Goal: Task Accomplishment & Management: Manage account settings

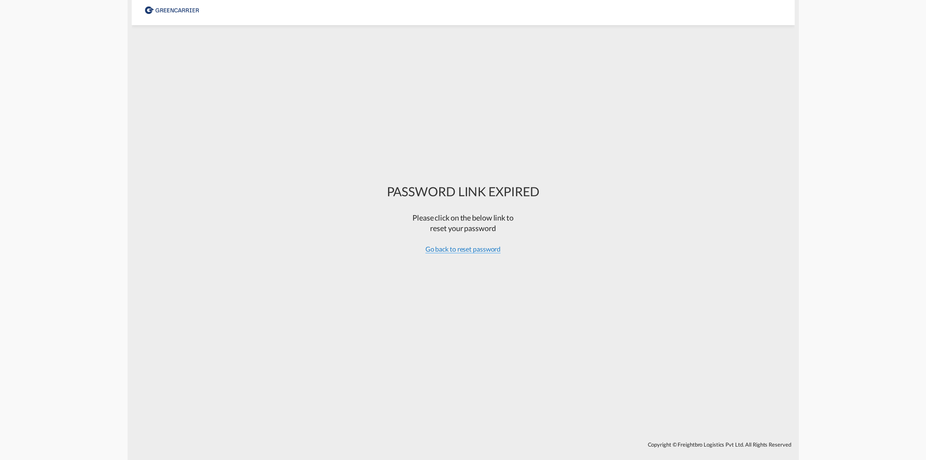
click at [460, 252] on span "Go back to reset password" at bounding box center [462, 249] width 75 height 8
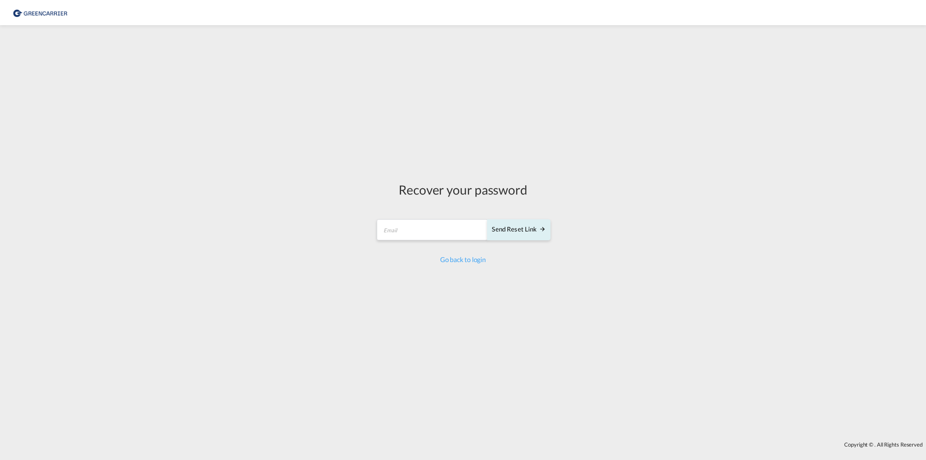
click at [393, 240] on md-input-container "Send reset link Email field is required" at bounding box center [462, 231] width 174 height 25
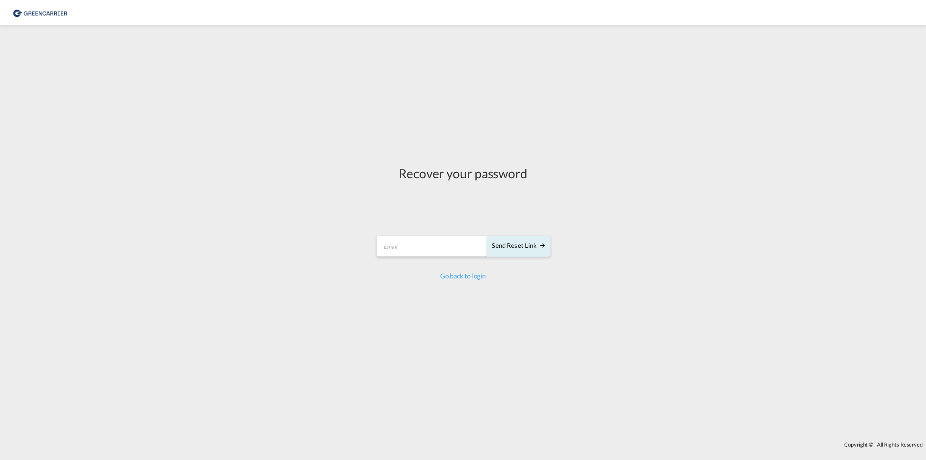
click at [403, 227] on form "Send reset link Email field is required Send reset link" at bounding box center [462, 247] width 174 height 40
click at [406, 252] on input "email" at bounding box center [432, 246] width 111 height 21
type input "[EMAIL_ADDRESS][PERSON_NAME][DOMAIN_NAME]"
click at [524, 246] on div "Send reset link" at bounding box center [519, 246] width 54 height 10
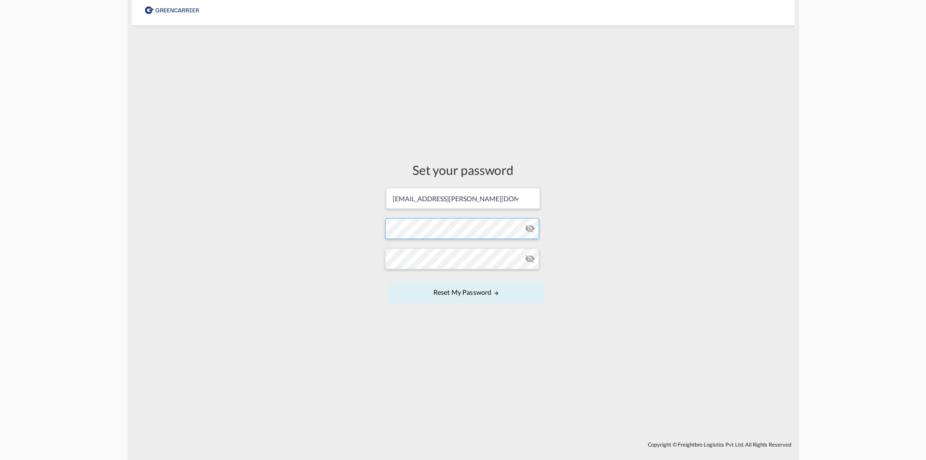
click at [428, 232] on form "[EMAIL_ADDRESS][PERSON_NAME][DOMAIN_NAME] Password must contain the following: …" at bounding box center [463, 246] width 156 height 118
click at [421, 235] on form "[EMAIL_ADDRESS][PERSON_NAME][DOMAIN_NAME] Password must contain the following: …" at bounding box center [463, 246] width 156 height 118
drag, startPoint x: 429, startPoint y: 239, endPoint x: 412, endPoint y: 240, distance: 16.4
click at [405, 226] on form "[EMAIL_ADDRESS][PERSON_NAME][DOMAIN_NAME] Password must contain the following: …" at bounding box center [463, 246] width 156 height 118
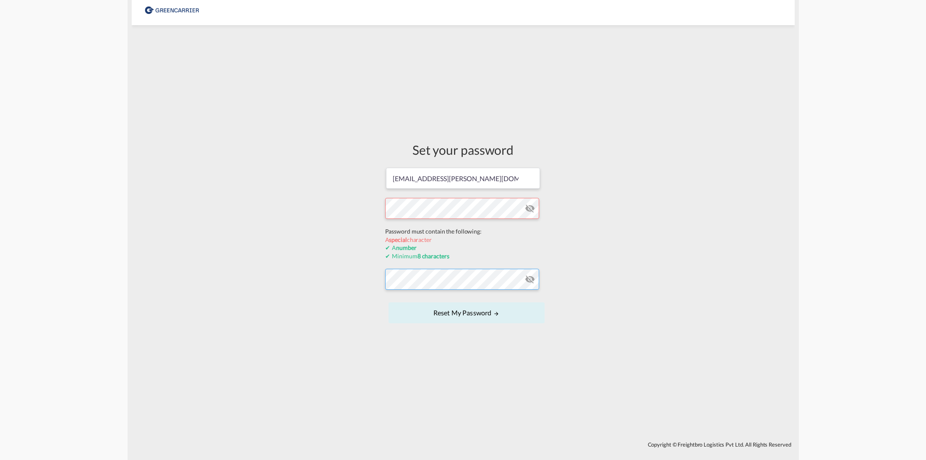
click at [424, 282] on form "[EMAIL_ADDRESS][PERSON_NAME][DOMAIN_NAME] Password must contain the following: …" at bounding box center [463, 246] width 156 height 159
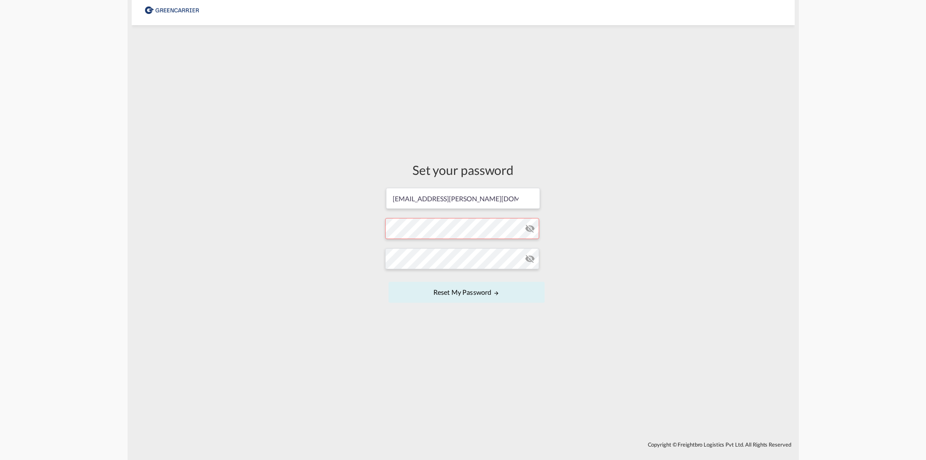
click at [657, 274] on div "Set your password [EMAIL_ADDRESS][PERSON_NAME][DOMAIN_NAME] Password must conta…" at bounding box center [463, 233] width 663 height 408
click at [468, 289] on button "Reset my password" at bounding box center [466, 292] width 156 height 21
click at [455, 294] on button "Reset my password" at bounding box center [466, 292] width 156 height 21
click at [527, 229] on md-icon "icon-eye-off" at bounding box center [530, 229] width 10 height 10
click at [531, 260] on md-icon "icon-eye-off" at bounding box center [530, 259] width 10 height 10
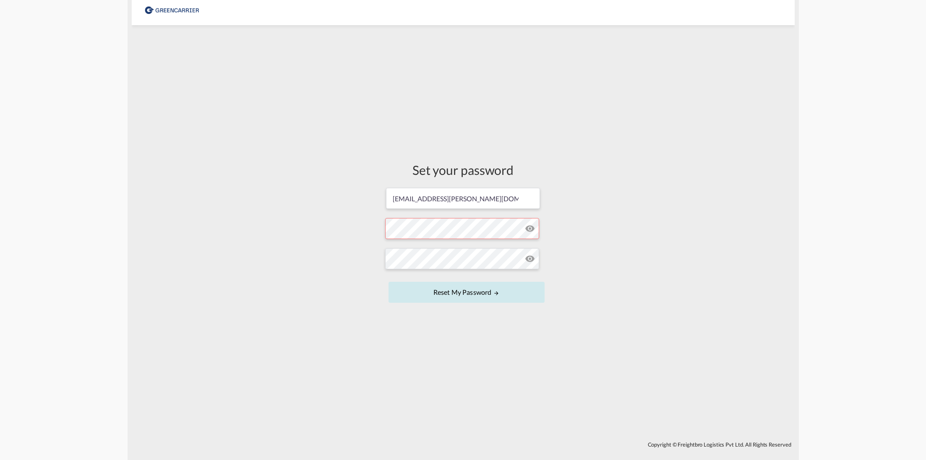
click at [469, 287] on button "Reset my password" at bounding box center [466, 292] width 156 height 21
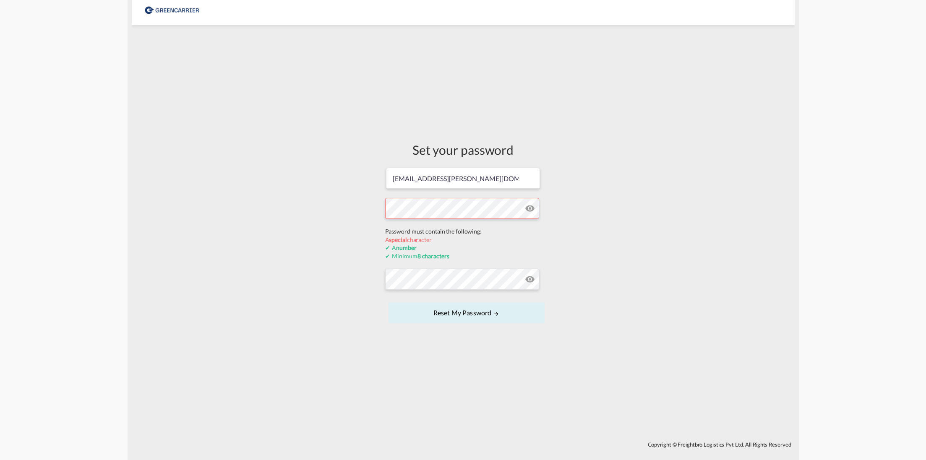
click at [455, 224] on form "[EMAIL_ADDRESS][PERSON_NAME][DOMAIN_NAME] Password must contain the following: …" at bounding box center [463, 246] width 156 height 159
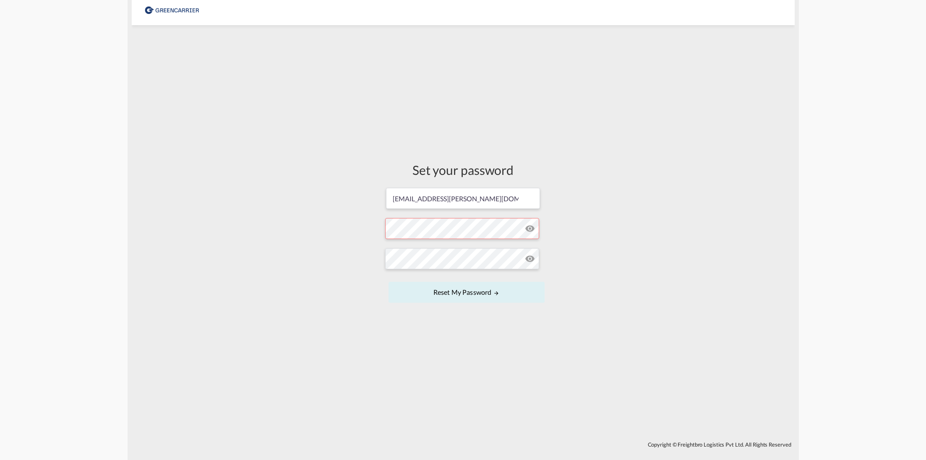
click at [423, 229] on form "[EMAIL_ADDRESS][PERSON_NAME][DOMAIN_NAME] Password must contain the following: …" at bounding box center [463, 246] width 156 height 118
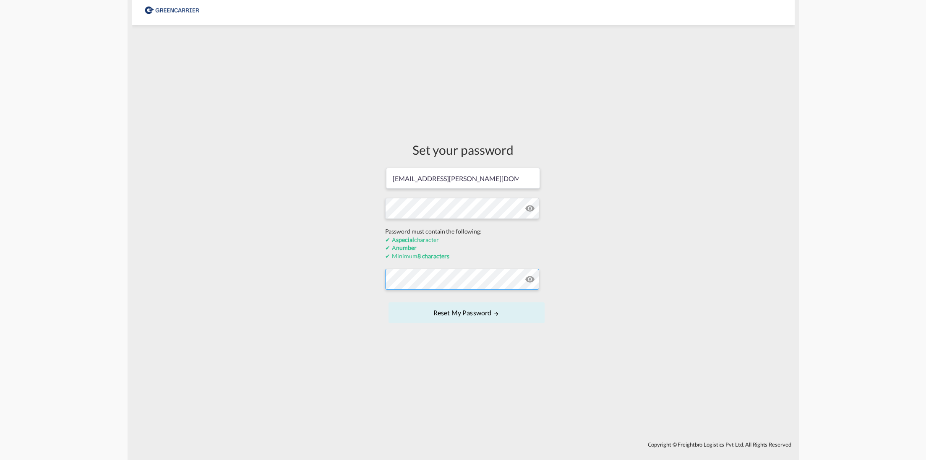
click at [446, 281] on form "[EMAIL_ADDRESS][PERSON_NAME][DOMAIN_NAME] Password must contain the following: …" at bounding box center [463, 246] width 156 height 159
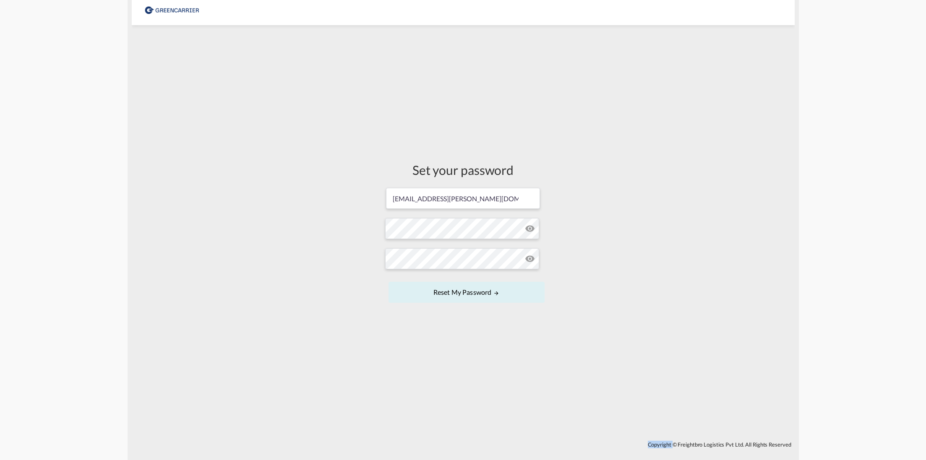
click at [446, 281] on form "[EMAIL_ADDRESS][PERSON_NAME][DOMAIN_NAME] Password must contain the following: …" at bounding box center [463, 246] width 156 height 118
click at [464, 294] on button "Reset my password" at bounding box center [466, 292] width 156 height 21
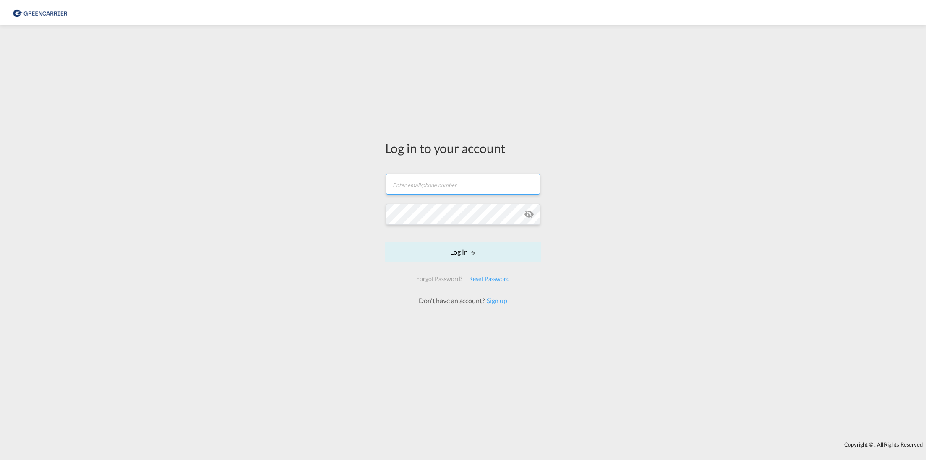
click at [421, 183] on input "text" at bounding box center [463, 184] width 154 height 21
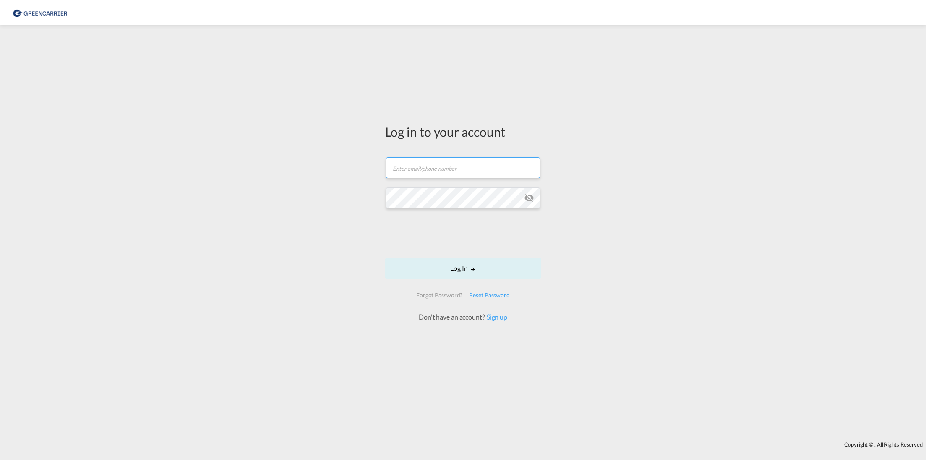
type input "[EMAIL_ADDRESS][PERSON_NAME][DOMAIN_NAME]"
click at [472, 272] on md-icon "LOGIN" at bounding box center [473, 269] width 6 height 6
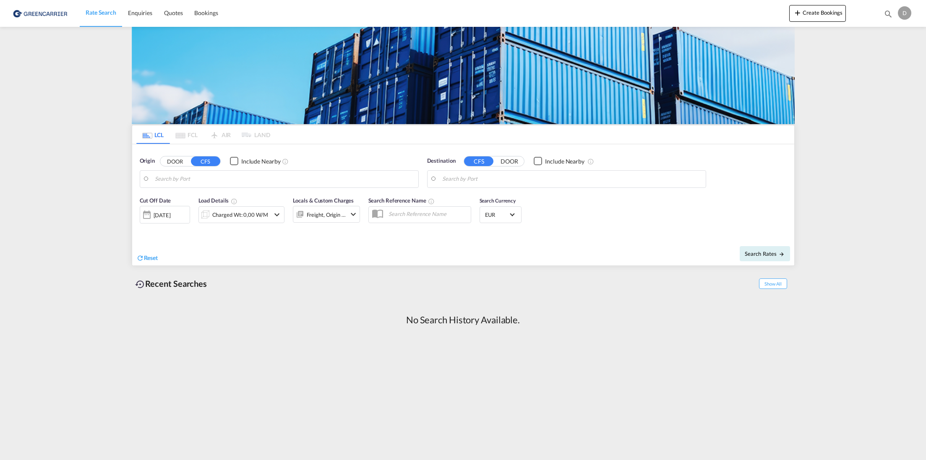
click at [181, 163] on button "DOOR" at bounding box center [174, 161] width 29 height 10
click at [209, 159] on button "CFS" at bounding box center [205, 161] width 29 height 10
click at [202, 177] on input "Search by Port" at bounding box center [284, 179] width 259 height 13
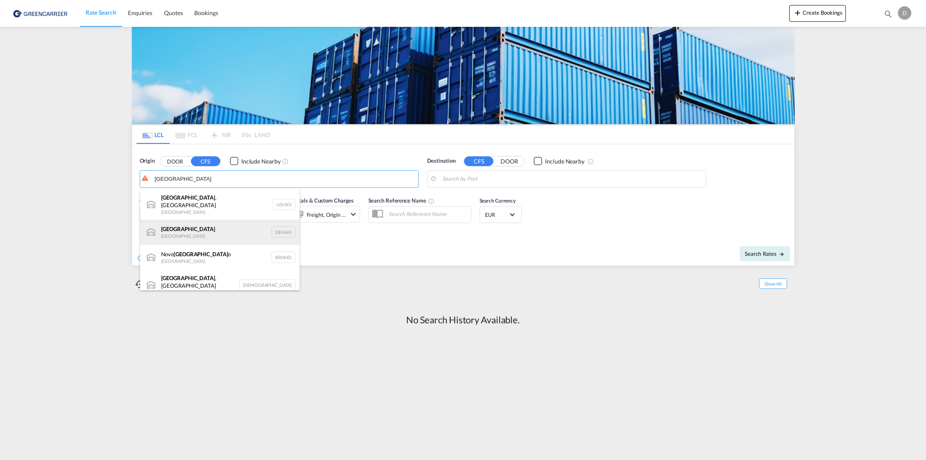
click at [194, 228] on div "[GEOGRAPHIC_DATA] [GEOGRAPHIC_DATA] DEHAM" at bounding box center [219, 232] width 159 height 25
type input "[GEOGRAPHIC_DATA], [GEOGRAPHIC_DATA]"
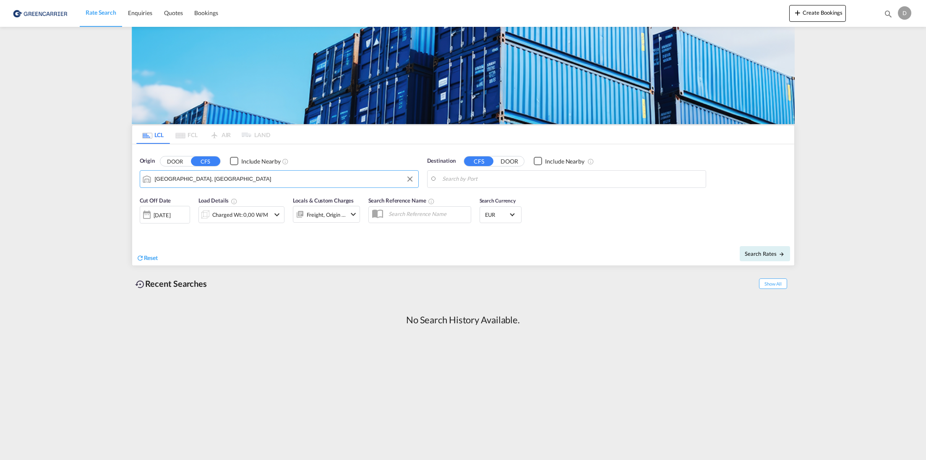
click at [491, 179] on input "Search by Port" at bounding box center [571, 179] width 259 height 13
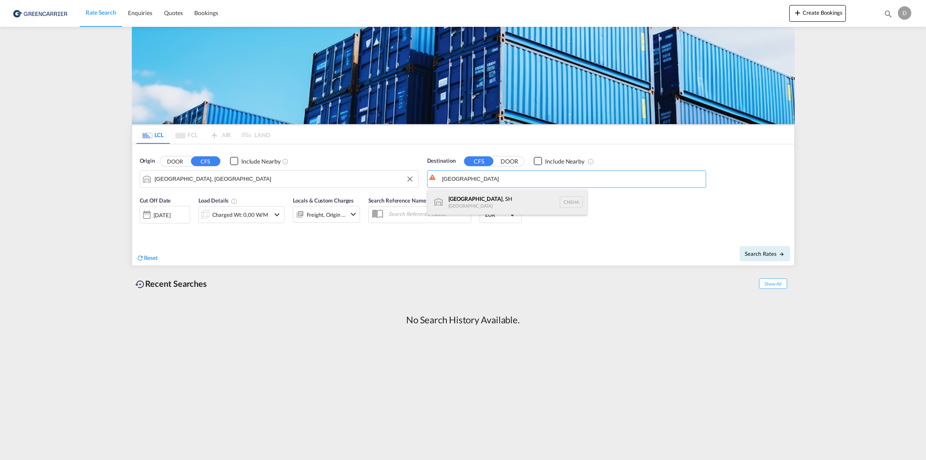
click at [476, 200] on div "[GEOGRAPHIC_DATA] , SH [GEOGRAPHIC_DATA] [GEOGRAPHIC_DATA]" at bounding box center [506, 202] width 159 height 25
type input "[GEOGRAPHIC_DATA], SH, CNSHA"
click at [171, 215] on div "[DATE]" at bounding box center [162, 215] width 17 height 8
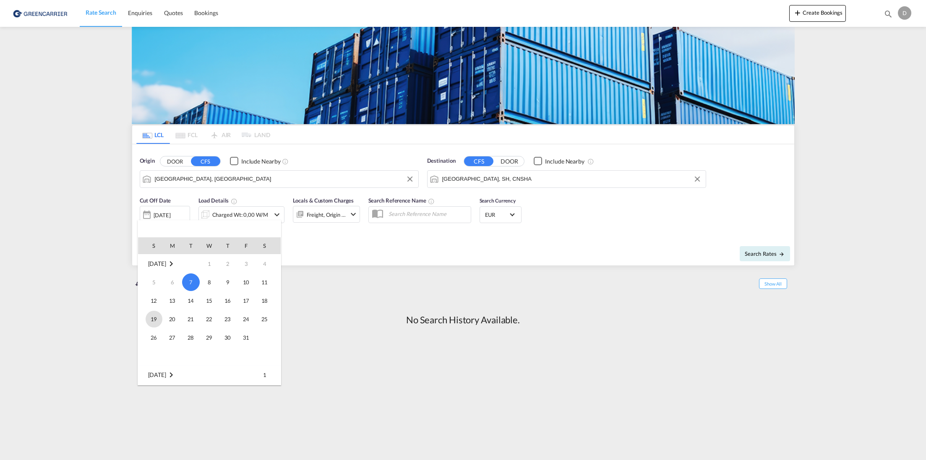
click at [153, 319] on span "19" at bounding box center [154, 319] width 17 height 17
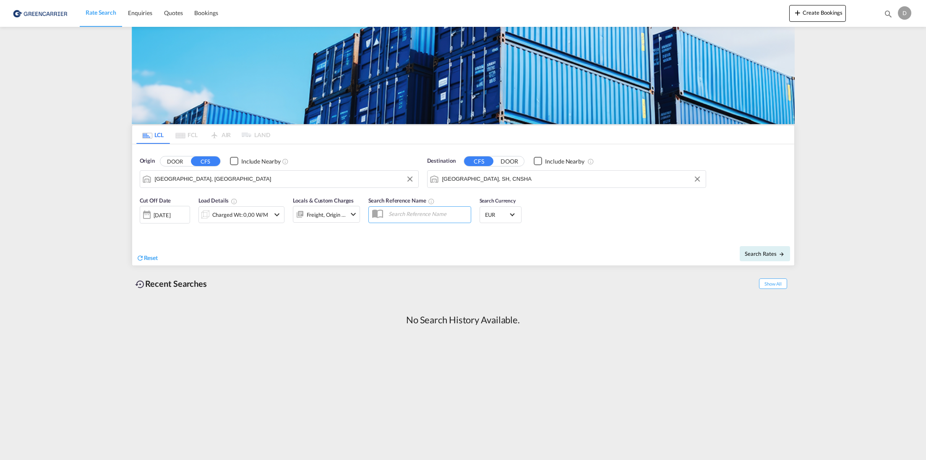
click at [348, 214] on md-icon "icon-chevron-down" at bounding box center [353, 214] width 10 height 10
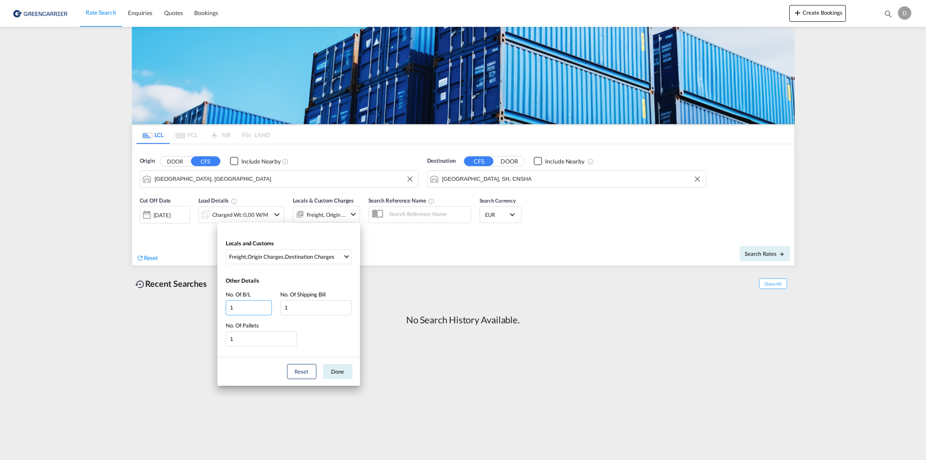
drag, startPoint x: 255, startPoint y: 308, endPoint x: 214, endPoint y: 305, distance: 41.2
click at [214, 305] on div "Locals and Customs Freight , Origin Charges , Destination Charges Clear All Sel…" at bounding box center [463, 230] width 926 height 460
type input "0"
click at [304, 310] on input "0" at bounding box center [315, 307] width 71 height 15
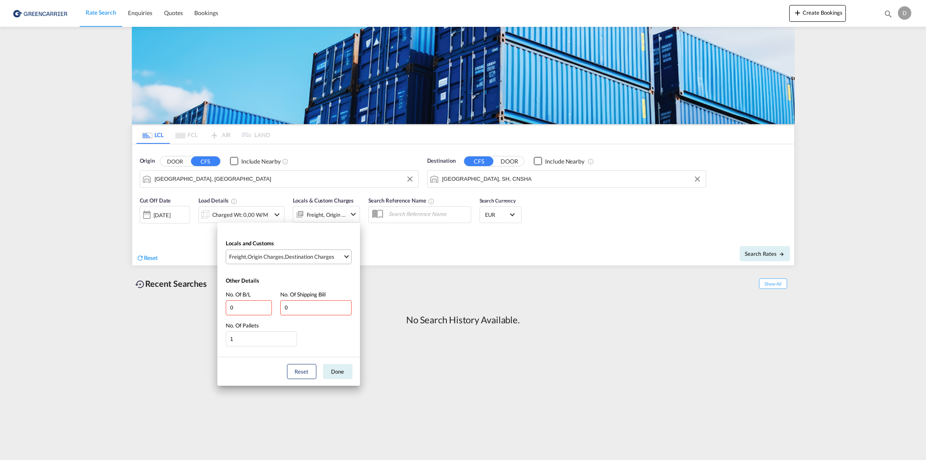
click at [276, 258] on div "Origin Charges" at bounding box center [265, 257] width 36 height 8
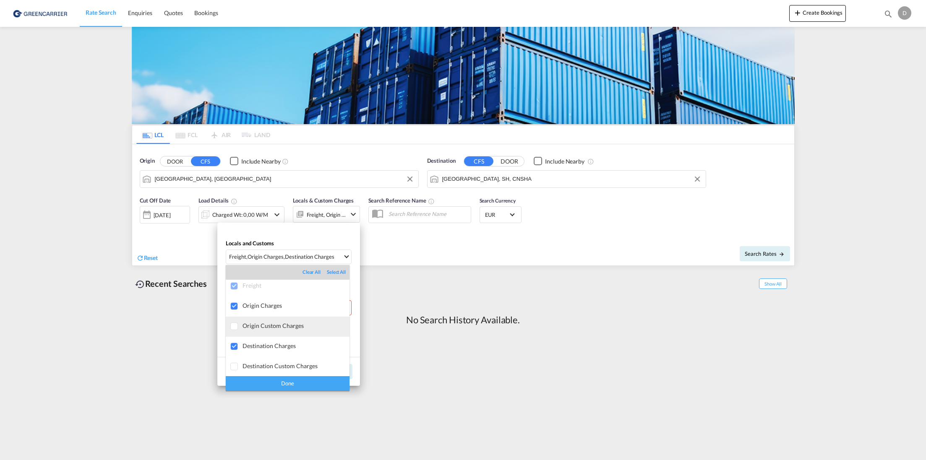
scroll to position [4, 0]
click at [291, 382] on div "Done" at bounding box center [288, 383] width 124 height 15
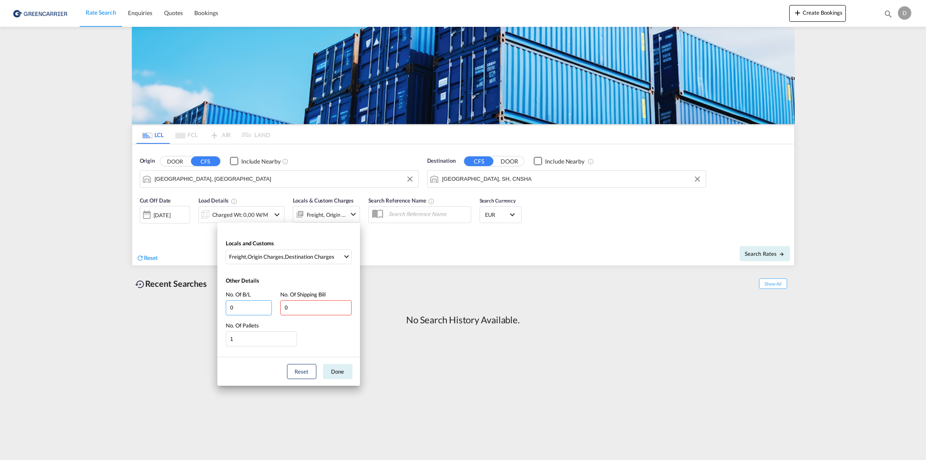
click at [253, 308] on input "0" at bounding box center [249, 307] width 46 height 15
click at [255, 307] on input "0" at bounding box center [249, 307] width 46 height 15
drag, startPoint x: 242, startPoint y: 308, endPoint x: 208, endPoint y: 304, distance: 34.2
click at [208, 304] on div "Locals and Customs Freight , Origin Charges , Destination Charges Other Details…" at bounding box center [463, 230] width 926 height 460
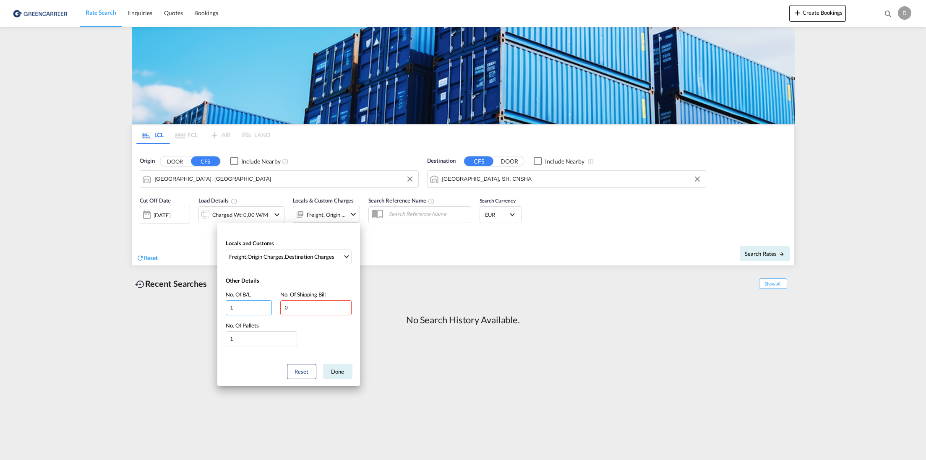
type input "1"
type input "5"
click at [338, 369] on button "Done" at bounding box center [337, 371] width 29 height 15
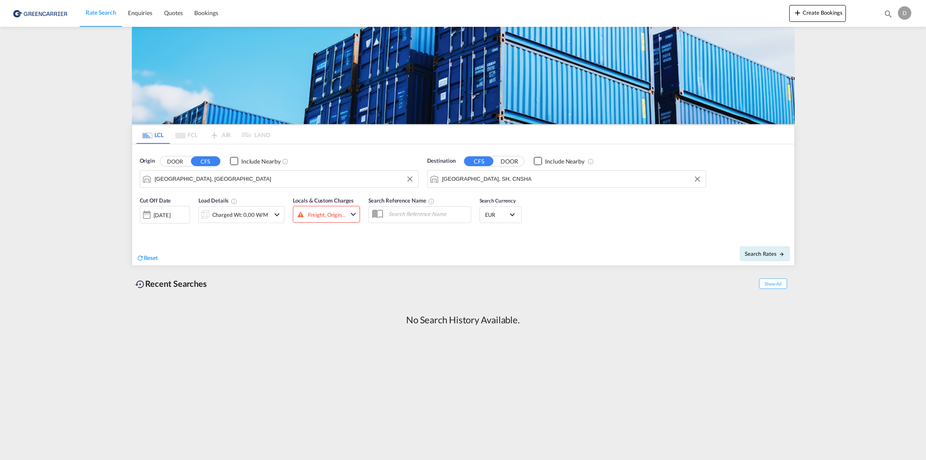
click at [395, 212] on input "text" at bounding box center [427, 214] width 86 height 13
click at [752, 254] on span "Search Rates" at bounding box center [764, 253] width 40 height 7
click at [813, 18] on button "Create Bookings" at bounding box center [817, 13] width 57 height 17
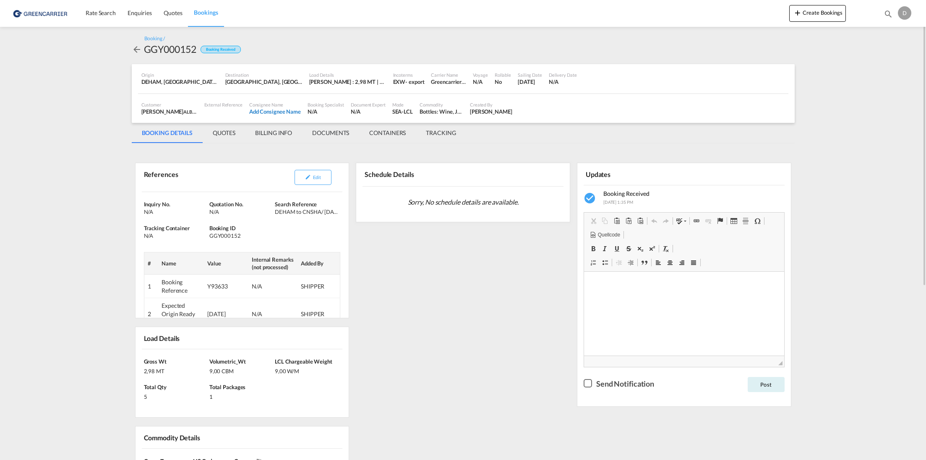
click at [269, 115] on div "Add Consignee Name" at bounding box center [275, 112] width 52 height 8
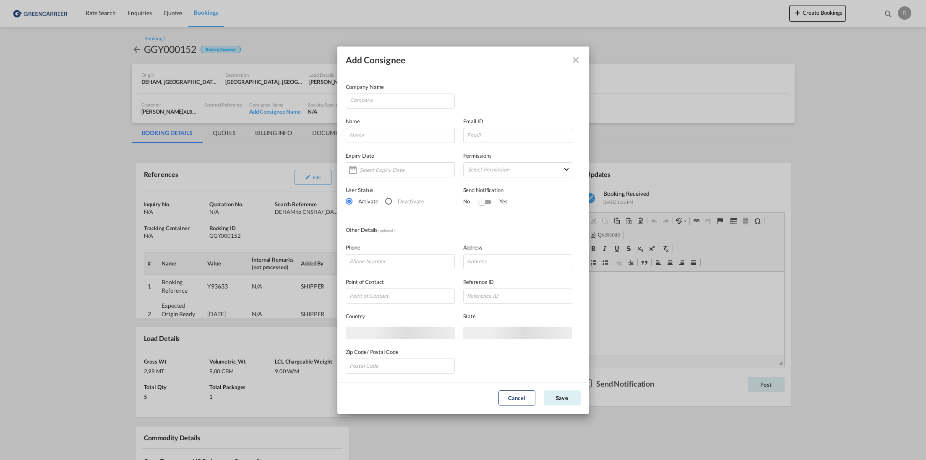
click at [371, 91] on div "Company Name" at bounding box center [404, 96] width 117 height 26
click at [381, 98] on input "Company" at bounding box center [402, 100] width 104 height 13
click at [372, 101] on input "Company" at bounding box center [402, 100] width 104 height 13
paste input "[PERSON_NAME] DEL BENE ([GEOGRAPHIC_DATA]) [DOMAIN_NAME] (SHANG"
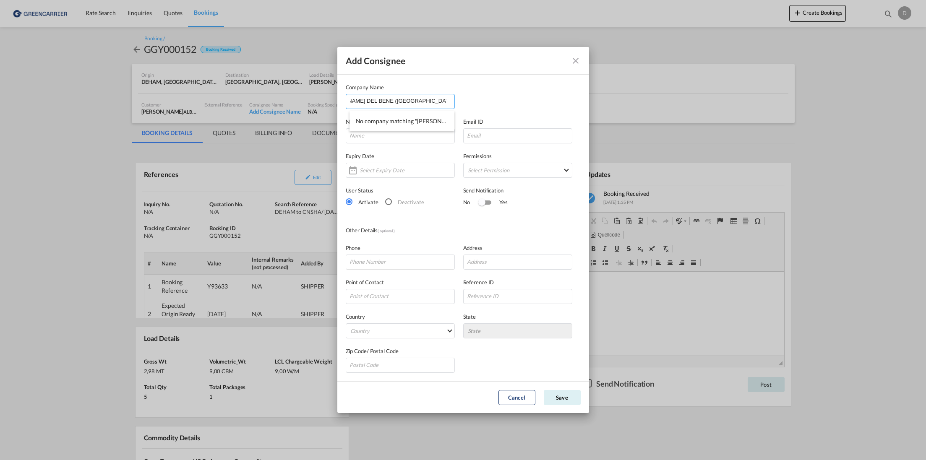
type input "[PERSON_NAME] DEL BENE ([GEOGRAPHIC_DATA]) [DOMAIN_NAME] (SHANG"
click at [495, 101] on div "Company Name [PERSON_NAME] ([GEOGRAPHIC_DATA]) [DOMAIN_NAME] (SHANG" at bounding box center [463, 96] width 235 height 26
click at [394, 133] on input "Add Consignee Company ..." at bounding box center [400, 135] width 109 height 15
paste input "[PERSON_NAME] DEL BENE ([GEOGRAPHIC_DATA]) [DOMAIN_NAME] (SHANG"
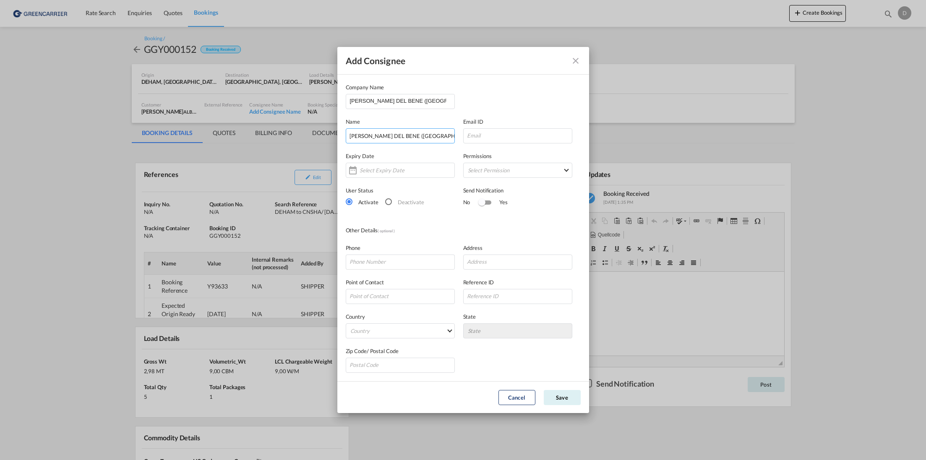
scroll to position [0, 16]
type input "[PERSON_NAME] DEL BENE ([GEOGRAPHIC_DATA]) [DOMAIN_NAME] (SHANG"
drag, startPoint x: 488, startPoint y: 260, endPoint x: 492, endPoint y: 263, distance: 4.5
click at [488, 260] on input "Add Consignee Company ..." at bounding box center [517, 262] width 109 height 15
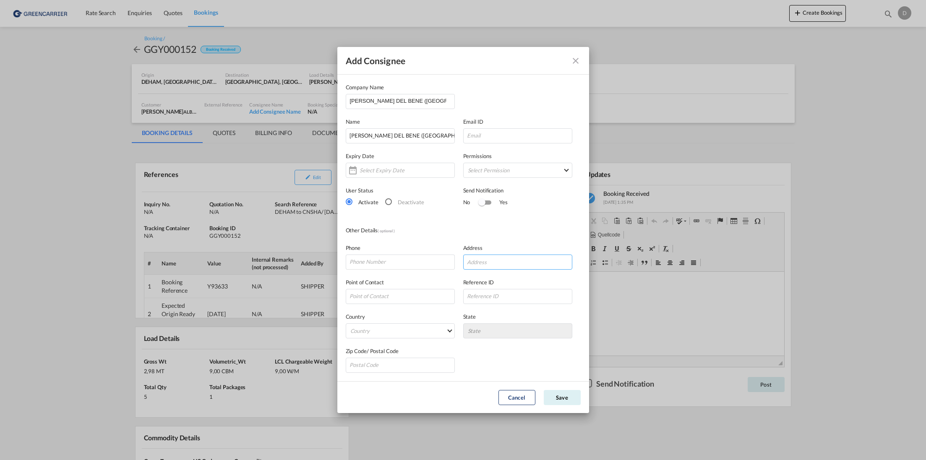
paste input "[STREET_ADDRESS]"
click at [515, 262] on input "[STREET_ADDRESS]" at bounding box center [517, 262] width 109 height 15
paste input "utuo District"
type input "[STREET_ADDRESS]"
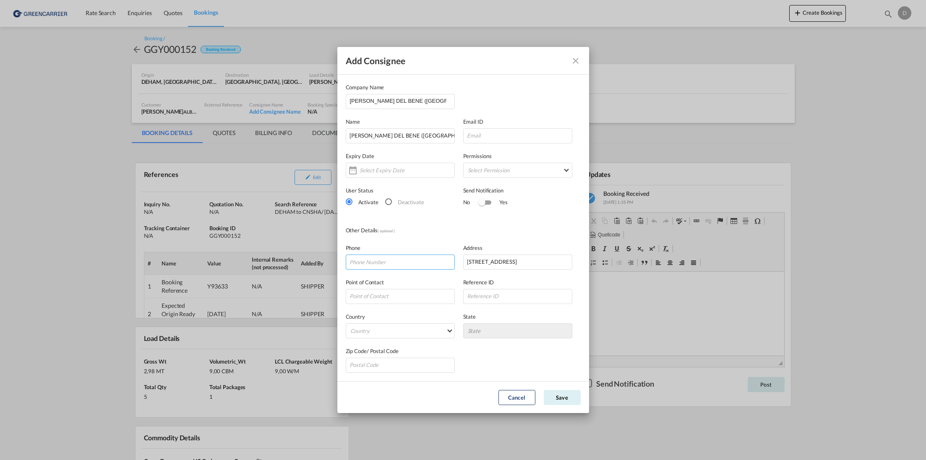
click at [370, 264] on input "Add Consignee Company ..." at bounding box center [400, 262] width 109 height 15
click at [408, 294] on input "Add Consignee Company ..." at bounding box center [400, 296] width 109 height 15
click at [362, 325] on md-select "Country [GEOGRAPHIC_DATA] [GEOGRAPHIC_DATA] [GEOGRAPHIC_DATA] [US_STATE] [GEOGR…" at bounding box center [400, 330] width 109 height 15
type md-option "[GEOGRAPHIC_DATA]"
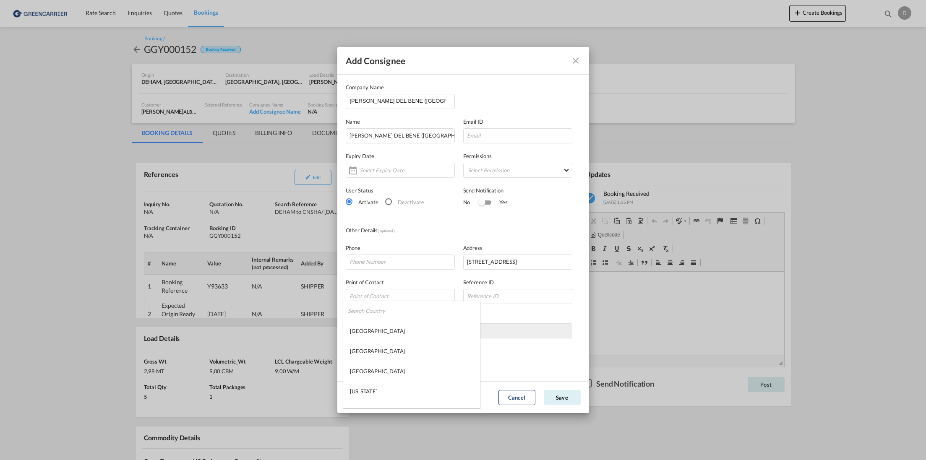
type md-option "Saint Barthélemy"
type md-option "[GEOGRAPHIC_DATA]"
type md-option "[PERSON_NAME]"
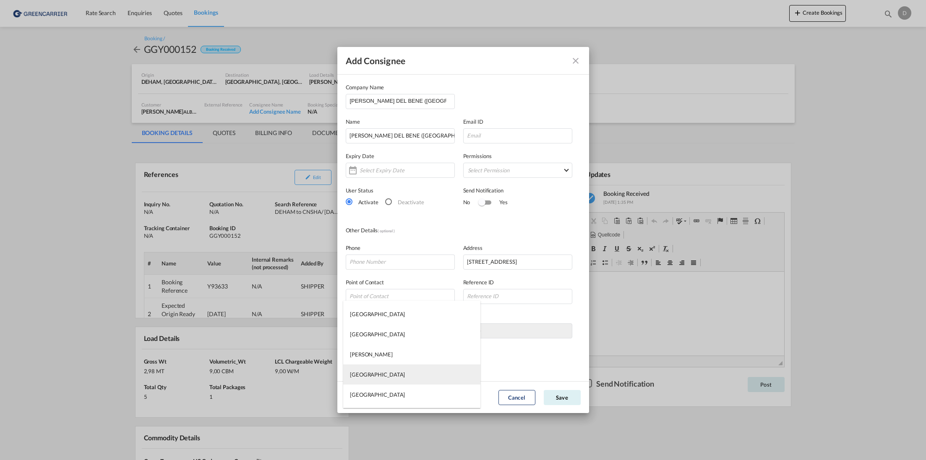
type md-option "[GEOGRAPHIC_DATA]"
click at [360, 393] on div "[GEOGRAPHIC_DATA]" at bounding box center [377, 395] width 55 height 8
click at [485, 334] on md-select "State [GEOGRAPHIC_DATA] [GEOGRAPHIC_DATA] [GEOGRAPHIC_DATA] [PERSON_NAME][GEOGR…" at bounding box center [517, 330] width 109 height 15
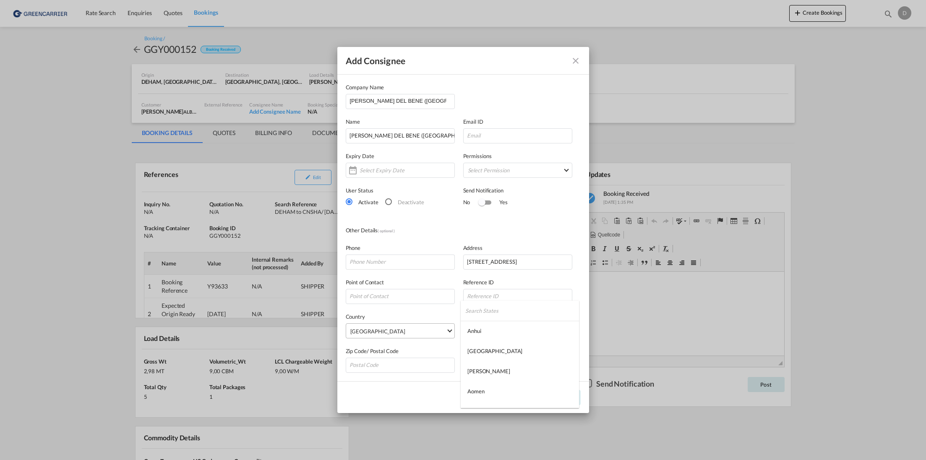
type md-option "Anhui"
type md-option "[GEOGRAPHIC_DATA]"
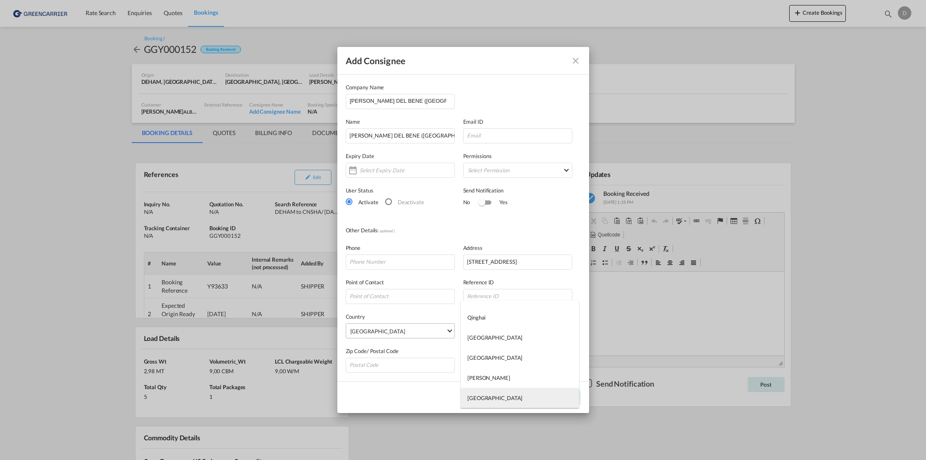
click at [495, 396] on md-option "[GEOGRAPHIC_DATA]" at bounding box center [520, 398] width 118 height 20
click at [405, 364] on input "Add Consignee Company ..." at bounding box center [400, 365] width 109 height 15
type input "200062"
click at [367, 259] on input "Add Consignee Company ..." at bounding box center [400, 262] width 109 height 15
paste input "[PHONE_NUMBER]"
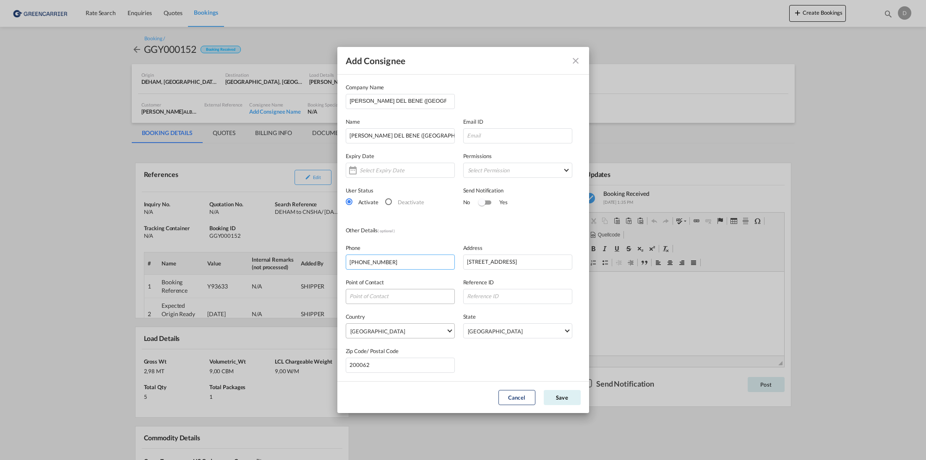
type input "[PHONE_NUMBER]"
click at [387, 297] on input "Add Consignee Company ..." at bounding box center [400, 296] width 109 height 15
type input "[PERSON_NAME]"
click at [476, 297] on input "Add Consignee Company ..." at bounding box center [517, 296] width 109 height 15
click at [509, 172] on md-select "Select Permission FEED COMMODITY LOADDATA STATUS DOCUMENTS CONTAINERS TRACKING …" at bounding box center [517, 170] width 109 height 15
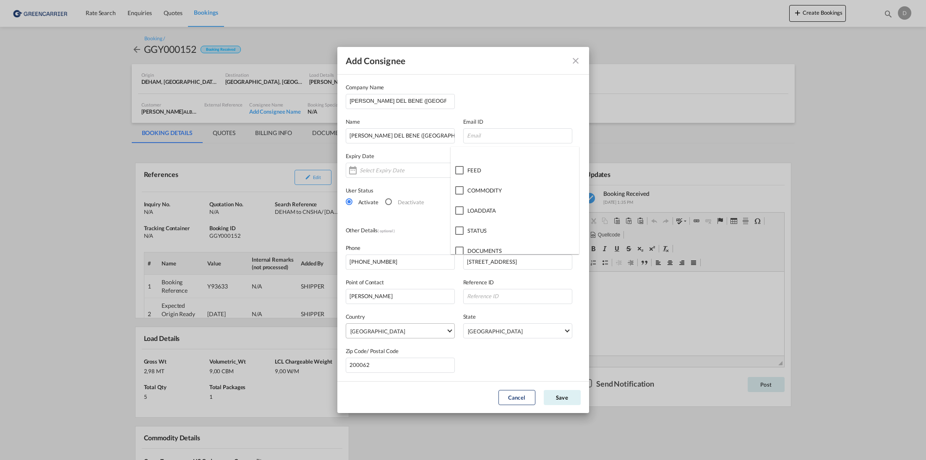
click at [514, 97] on md-backdrop at bounding box center [463, 230] width 926 height 460
click at [562, 395] on button "Save" at bounding box center [562, 397] width 37 height 15
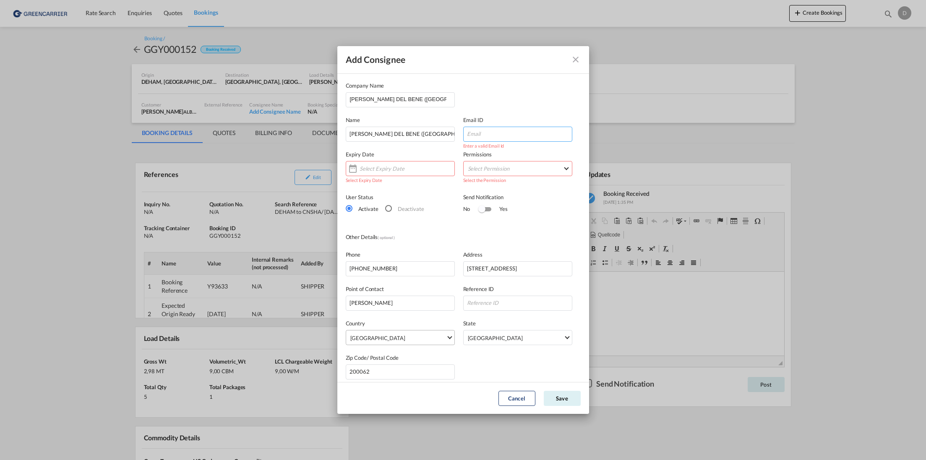
click at [493, 132] on input "Add Consignee Company ..." at bounding box center [517, 134] width 109 height 15
click at [394, 169] on input "Add Consignee Company ..." at bounding box center [384, 168] width 50 height 7
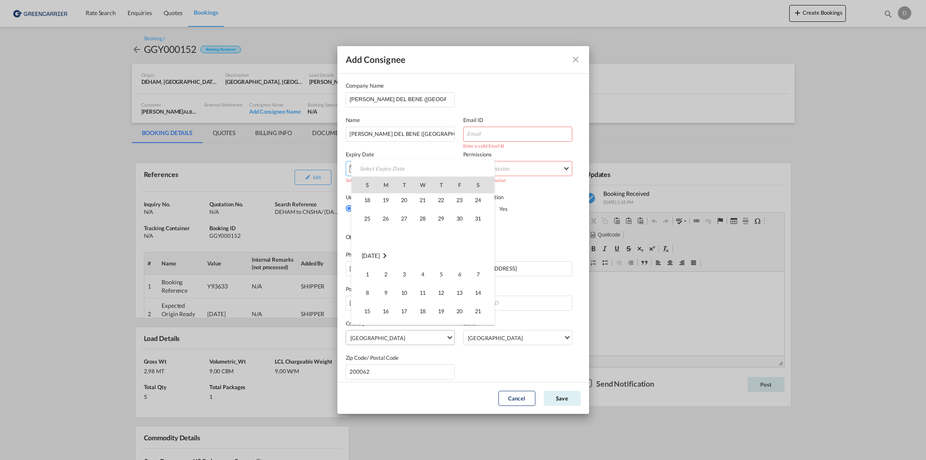
scroll to position [199760, 0]
click at [445, 277] on span "1" at bounding box center [441, 280] width 17 height 17
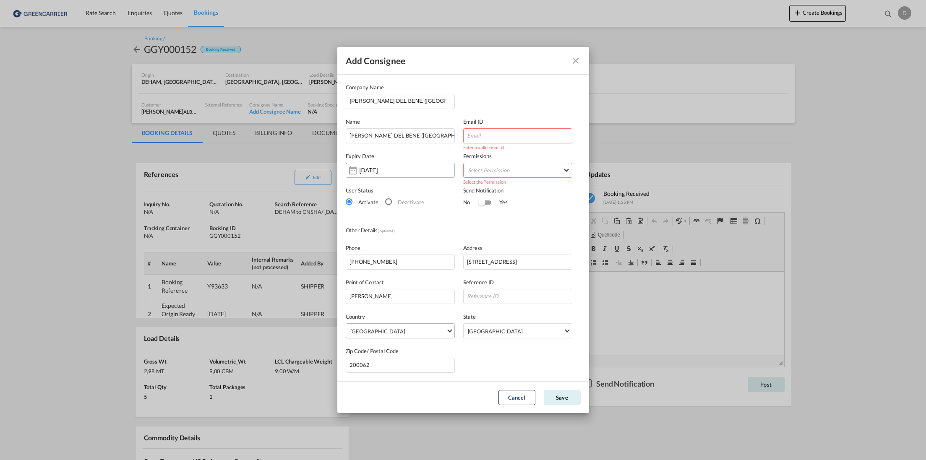
click at [396, 170] on input "[DATE]" at bounding box center [385, 170] width 53 height 7
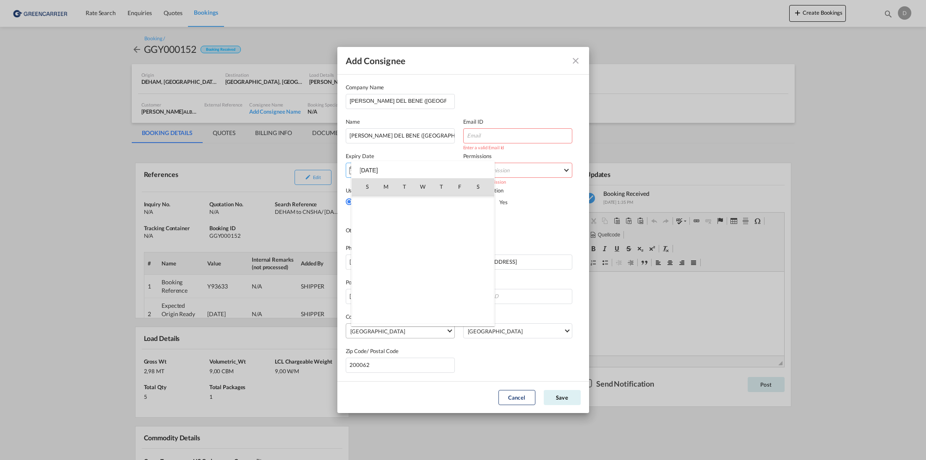
scroll to position [199838, 0]
click at [392, 169] on div "S M T W T F S [DATE] 1 2 3 4 5 6 7 8 9 10 11 12 13 14 15 16 17 18 19 20 21 22 2…" at bounding box center [422, 243] width 143 height 165
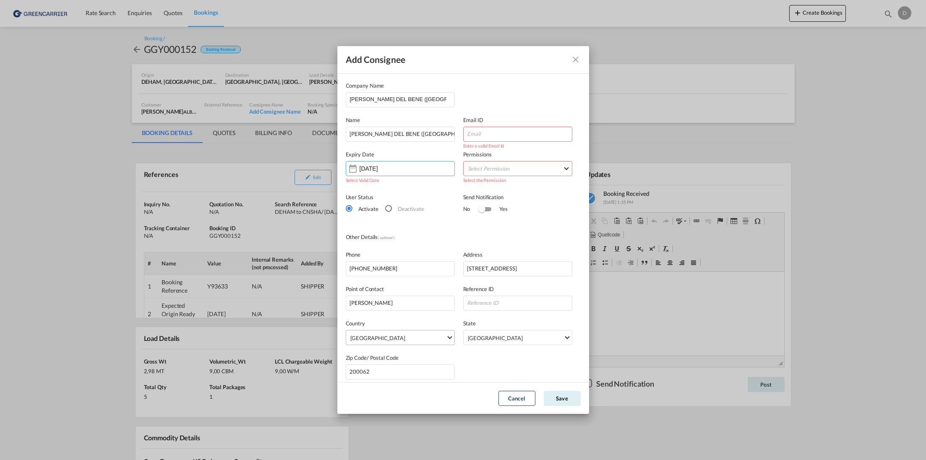
click at [392, 169] on input "[DATE]" at bounding box center [384, 168] width 50 height 7
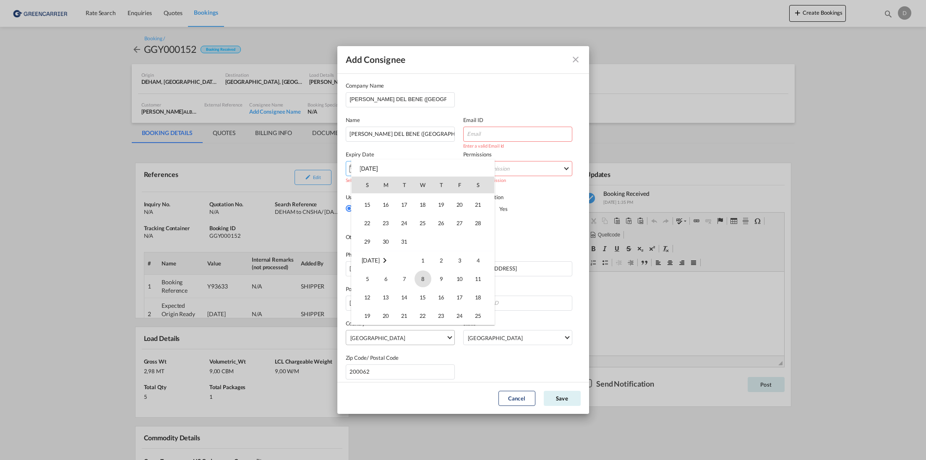
scroll to position [205458, 0]
click at [405, 232] on span "31" at bounding box center [404, 232] width 17 height 17
type input "[DATE]"
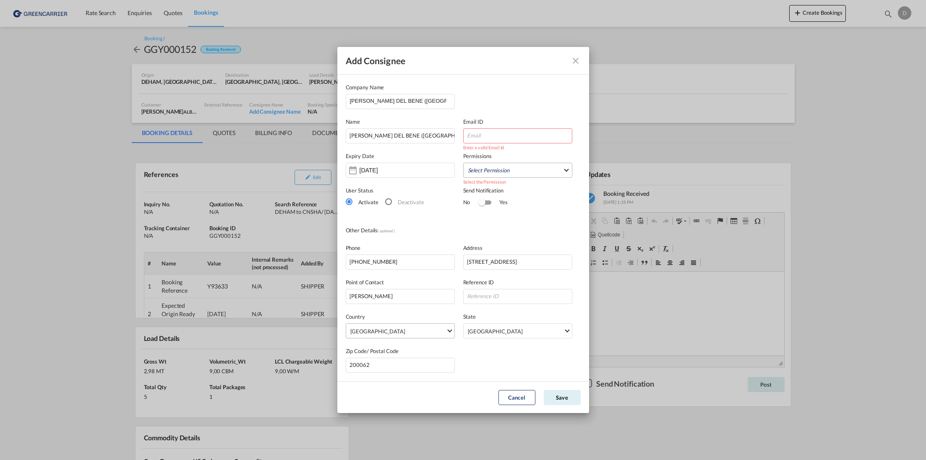
click at [492, 172] on md-select "Select Permission" at bounding box center [517, 170] width 109 height 15
click at [490, 227] on md-option "STATUS" at bounding box center [514, 231] width 128 height 20
click at [487, 172] on md-option "DOCUMENTS" at bounding box center [514, 167] width 128 height 20
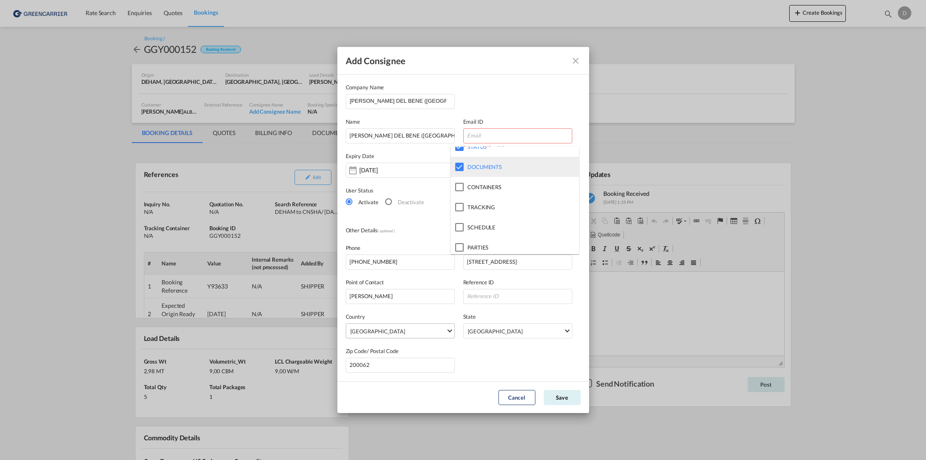
click at [477, 167] on span "DOCUMENTS" at bounding box center [484, 167] width 34 height 7
click at [487, 206] on span "TRACKING" at bounding box center [481, 207] width 28 height 7
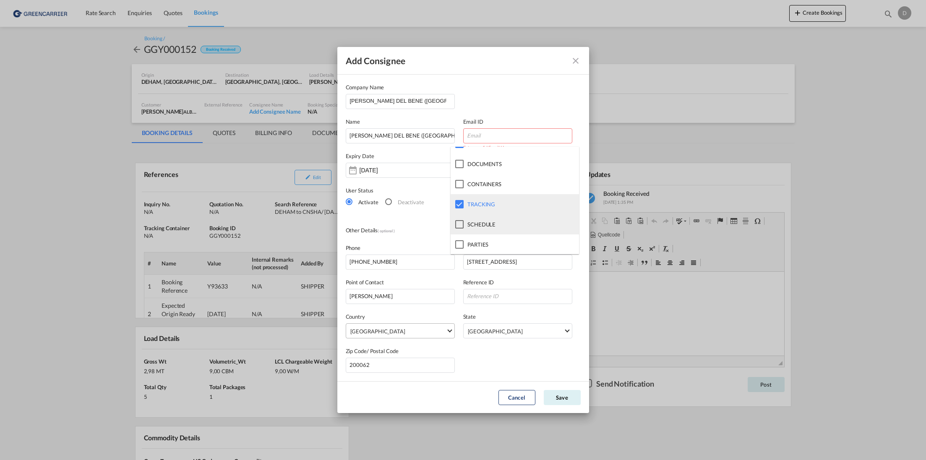
scroll to position [87, 0]
click at [488, 223] on span "SCHEDULE" at bounding box center [481, 224] width 28 height 7
click at [534, 101] on md-backdrop at bounding box center [463, 230] width 926 height 460
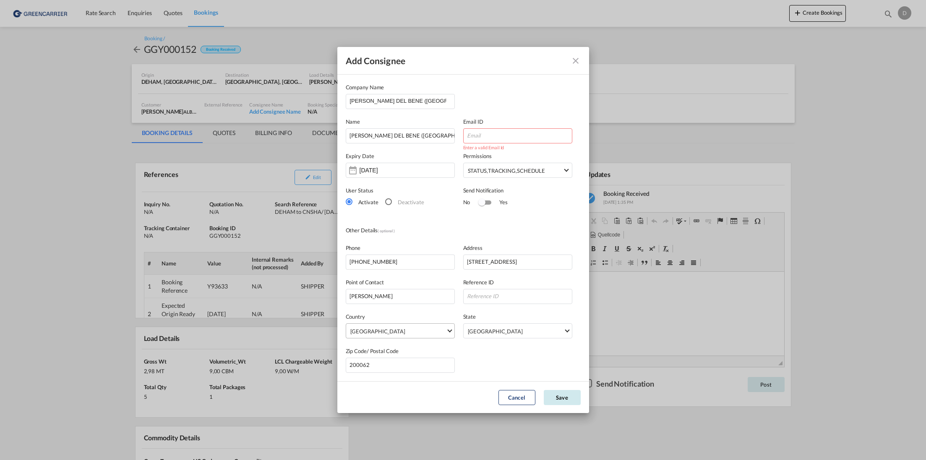
click at [557, 391] on button "Save" at bounding box center [562, 397] width 37 height 15
click at [560, 396] on button "Save" at bounding box center [562, 397] width 37 height 15
click at [572, 58] on md-icon "icon-close" at bounding box center [575, 61] width 10 height 10
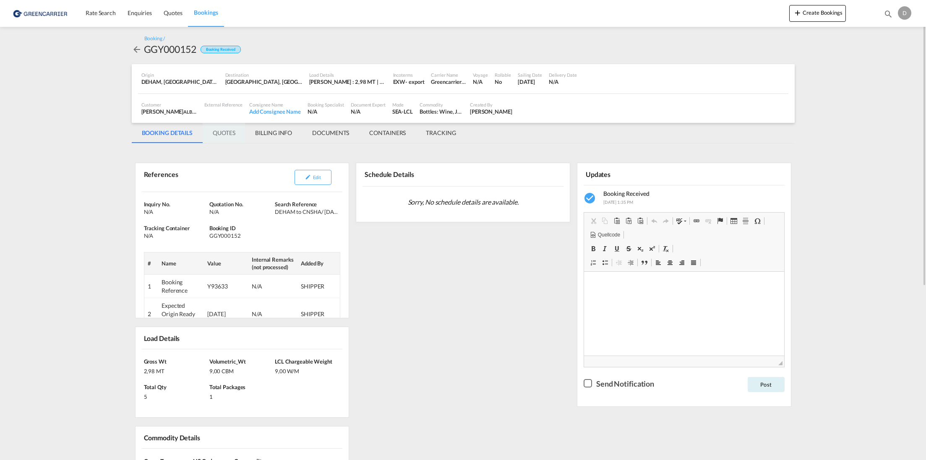
click at [223, 134] on md-tab-item "QUOTES" at bounding box center [224, 133] width 42 height 20
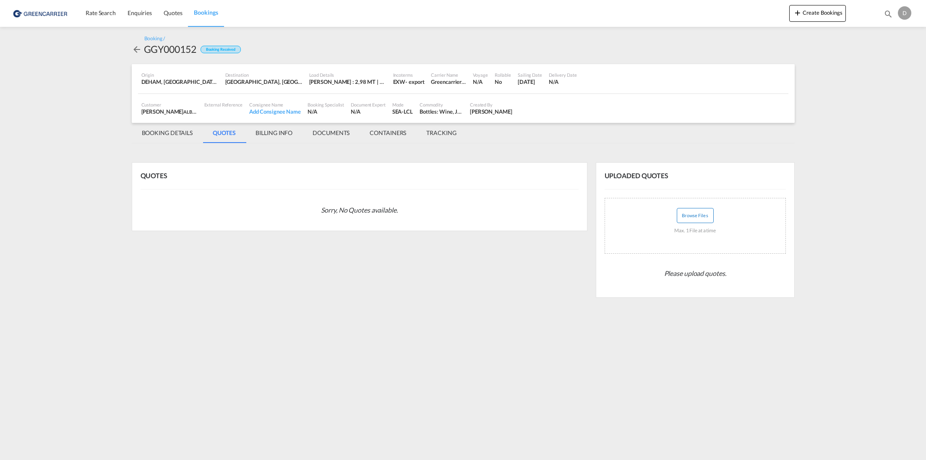
click at [693, 214] on button "Browse Files" at bounding box center [695, 215] width 37 height 15
click at [700, 215] on button "Browse Files" at bounding box center [695, 215] width 37 height 15
click at [712, 252] on button "Upload" at bounding box center [713, 252] width 27 height 15
click at [279, 132] on md-tab-item "BILLING INFO" at bounding box center [273, 133] width 57 height 20
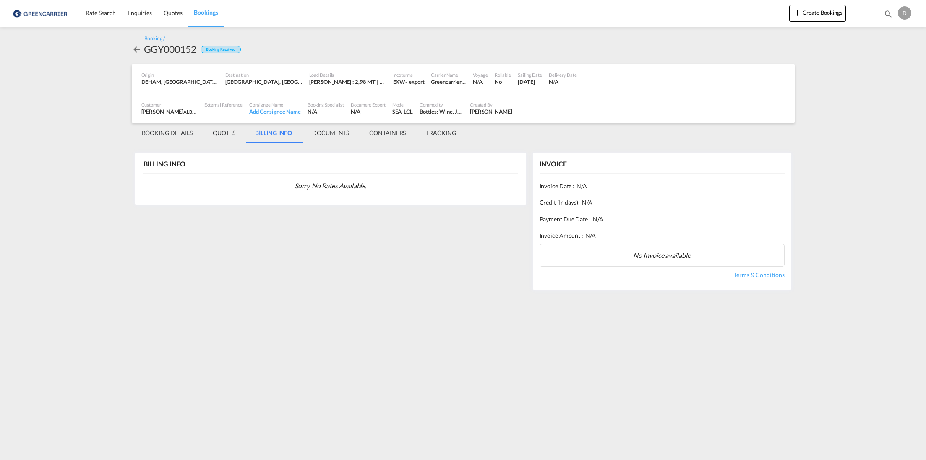
click at [605, 251] on div "No Invoice available" at bounding box center [661, 255] width 245 height 23
click at [574, 185] on div "Invoice Date : N/A" at bounding box center [661, 186] width 245 height 17
click at [338, 125] on md-tab-item "DOCUMENTS" at bounding box center [330, 133] width 57 height 20
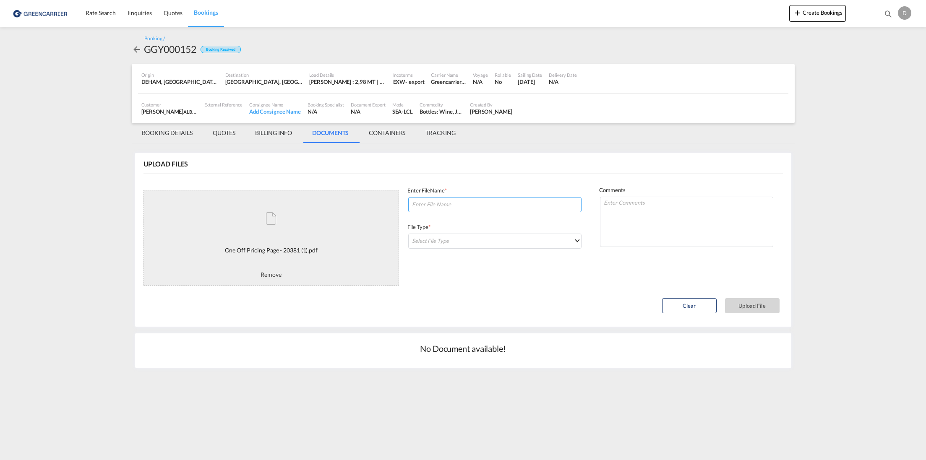
click at [441, 210] on input at bounding box center [494, 204] width 173 height 15
type input "Greencarrier Quote"
click at [616, 221] on textarea at bounding box center [686, 222] width 173 height 50
type textarea "Please apply this Quote for your Billing"
click at [481, 242] on md-select "Select File Type DO/CRO Draft B/L Freight Invoice Commercial Invoice Original B…" at bounding box center [494, 241] width 173 height 15
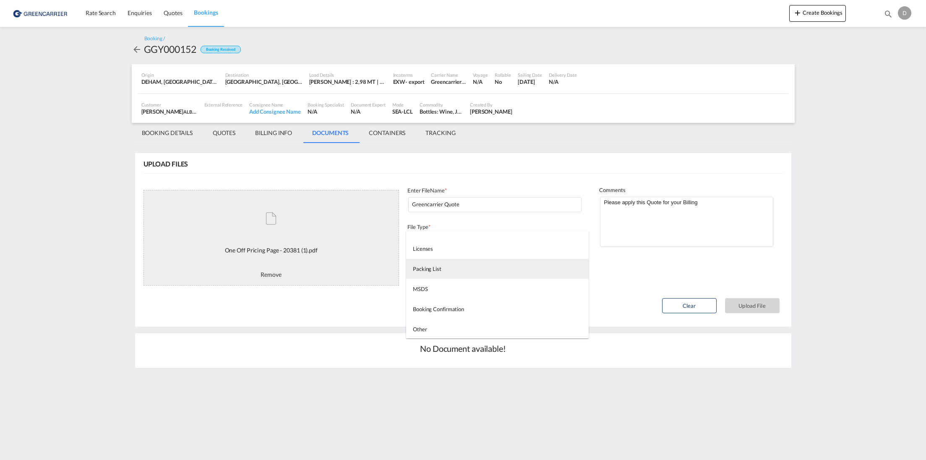
scroll to position [215, 0]
type md-option "DO/CRO"
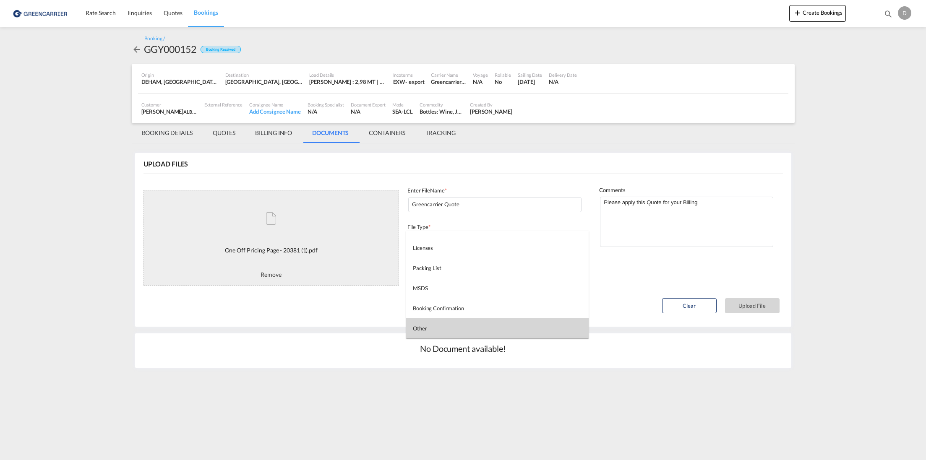
click at [442, 326] on md-option "Other" at bounding box center [497, 328] width 182 height 20
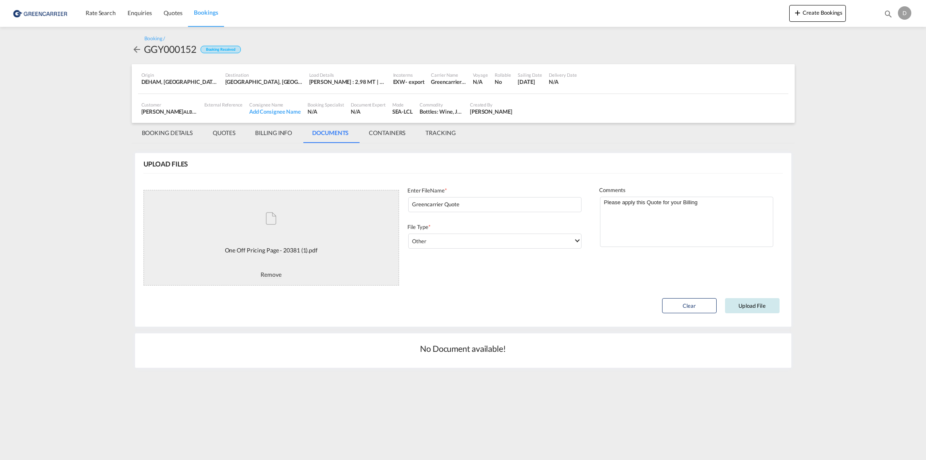
click at [744, 302] on button "Upload File" at bounding box center [752, 305] width 55 height 15
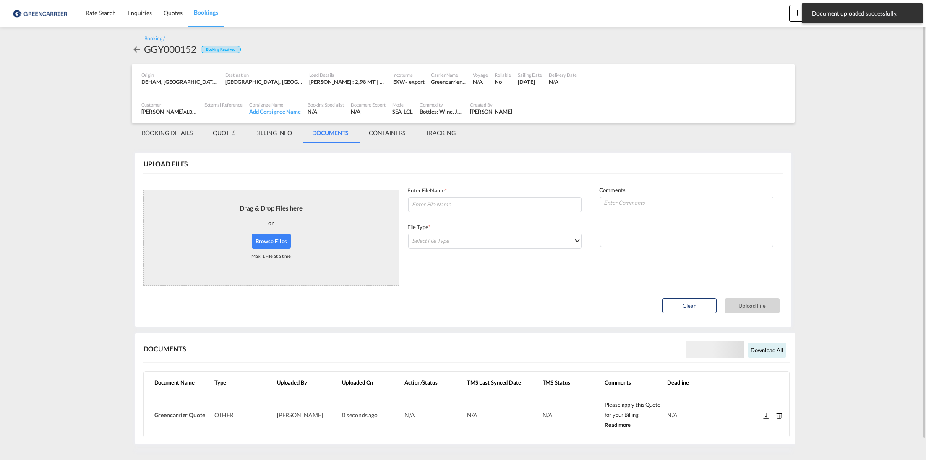
click at [391, 132] on md-tab-item "CONTAINERS" at bounding box center [387, 133] width 57 height 20
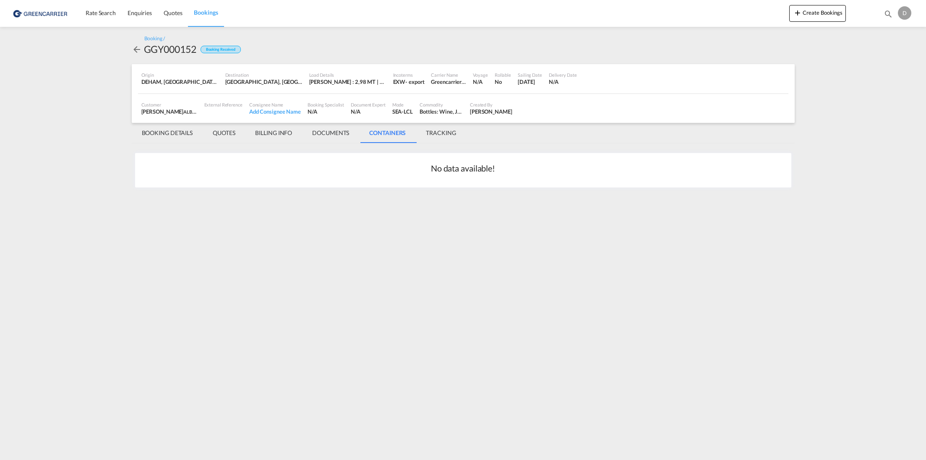
click at [343, 131] on md-tab-item "DOCUMENTS" at bounding box center [330, 133] width 57 height 20
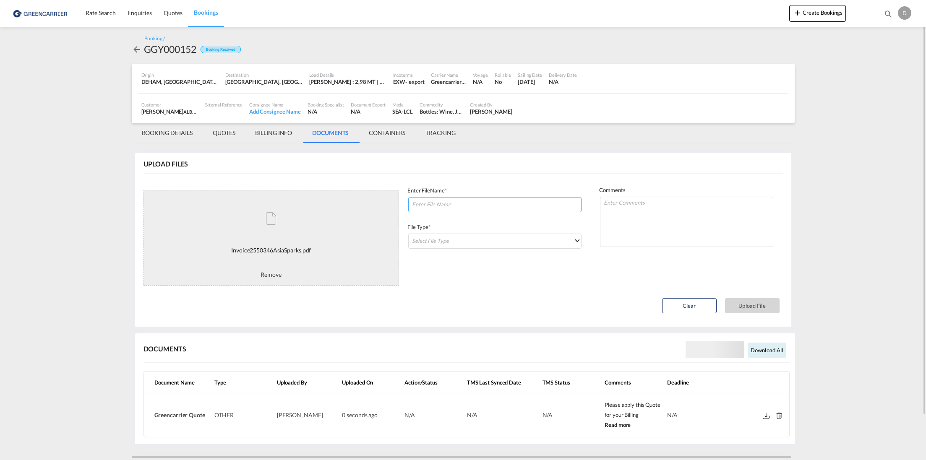
click at [458, 203] on input at bounding box center [494, 204] width 173 height 15
type input "Commercial Invoice"
click at [429, 245] on md-select "Select File Type" at bounding box center [494, 241] width 173 height 15
type md-option "DO/CRO"
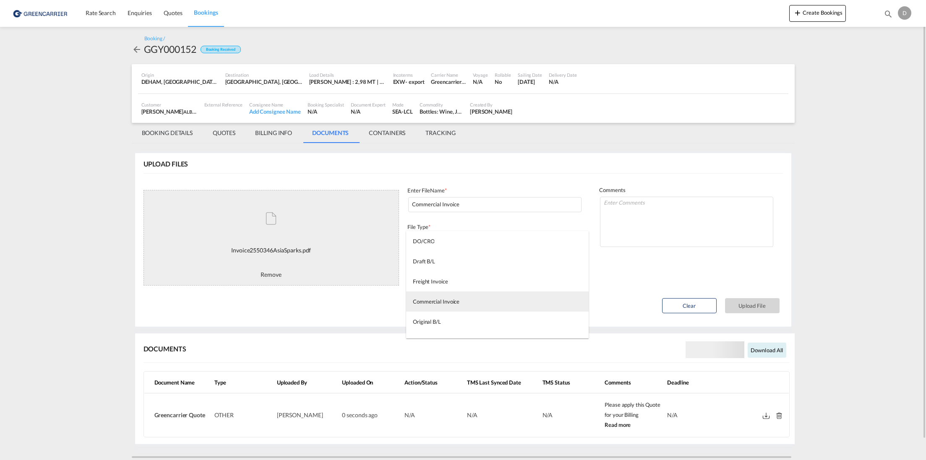
type md-option "Commercial Invoice"
click at [455, 301] on div "Commercial Invoice" at bounding box center [436, 302] width 47 height 8
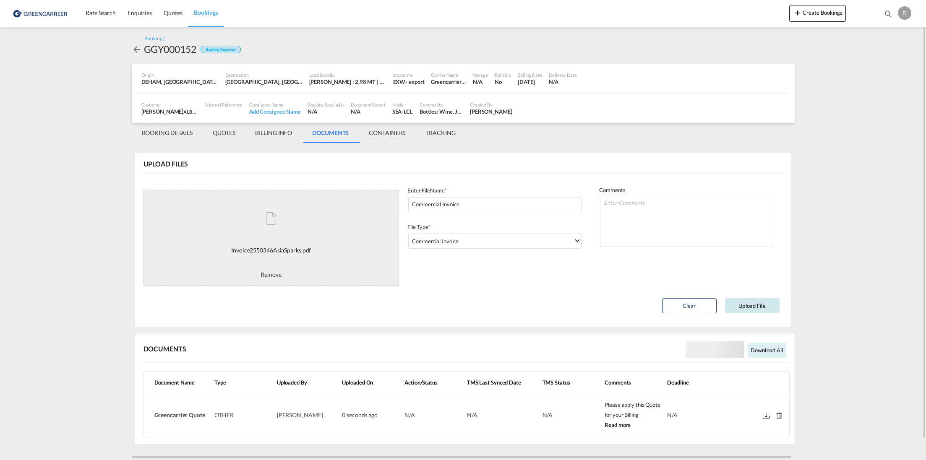
click at [741, 306] on button "Upload File" at bounding box center [752, 305] width 55 height 15
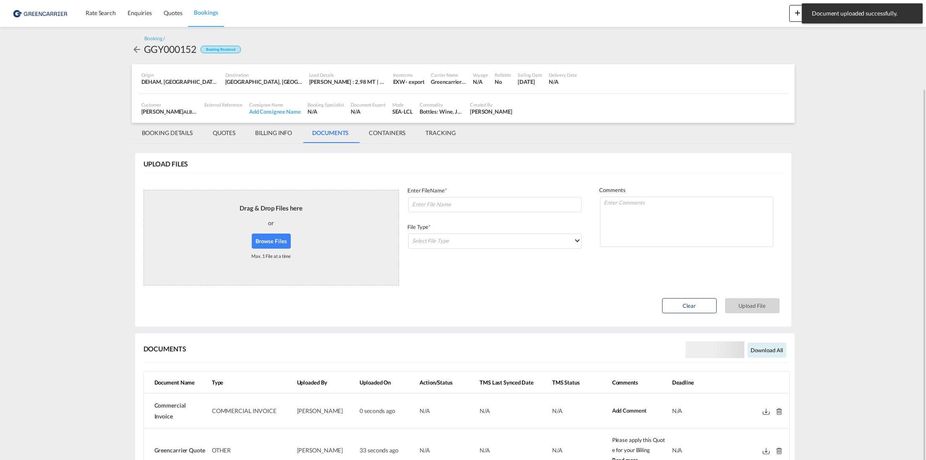
scroll to position [46, 0]
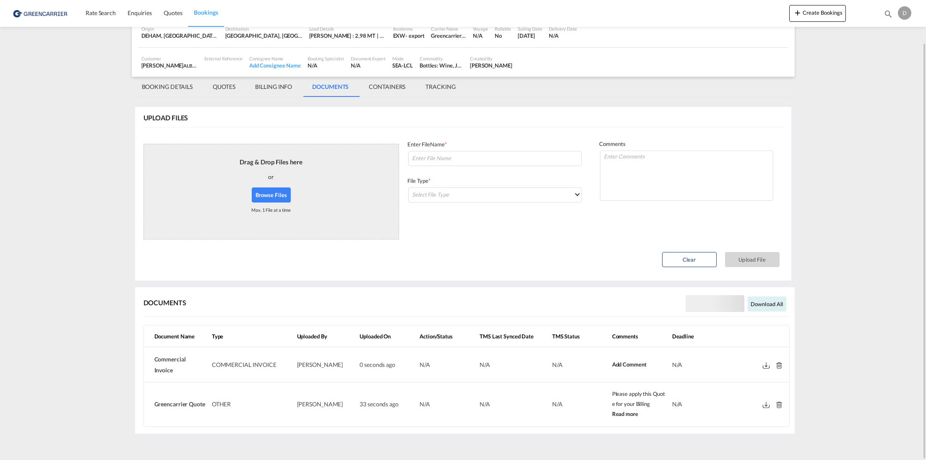
click at [373, 88] on md-tab-item "CONTAINERS" at bounding box center [387, 87] width 57 height 20
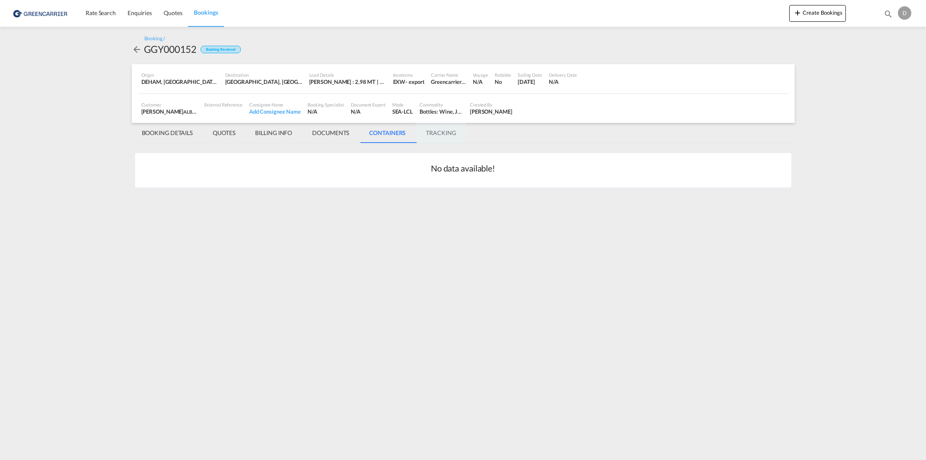
click at [443, 134] on md-tab-item "TRACKING" at bounding box center [441, 133] width 50 height 20
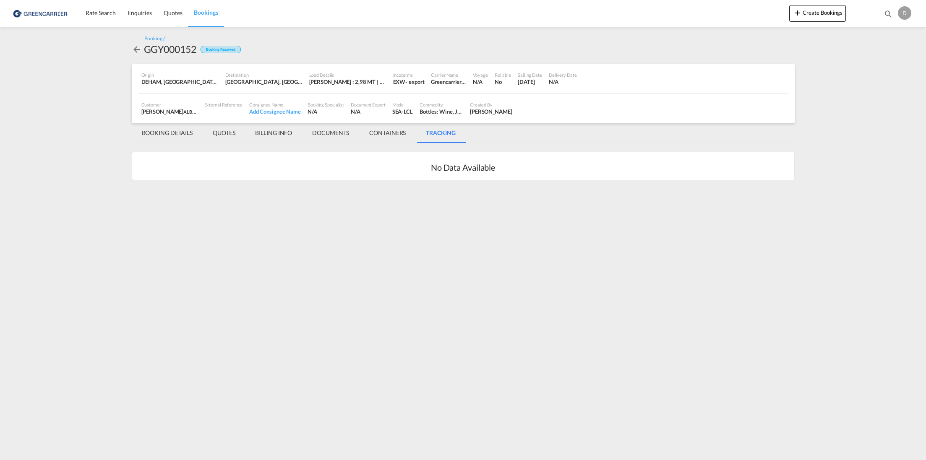
click at [159, 132] on md-tab-item "BOOKING DETAILS" at bounding box center [167, 133] width 71 height 20
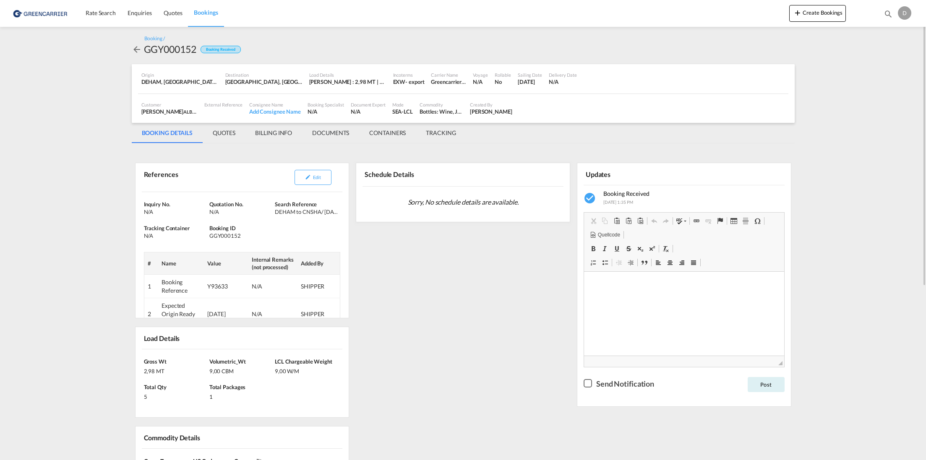
click at [136, 51] on md-icon "icon-arrow-left" at bounding box center [137, 49] width 10 height 10
